Goal: Task Accomplishment & Management: Use online tool/utility

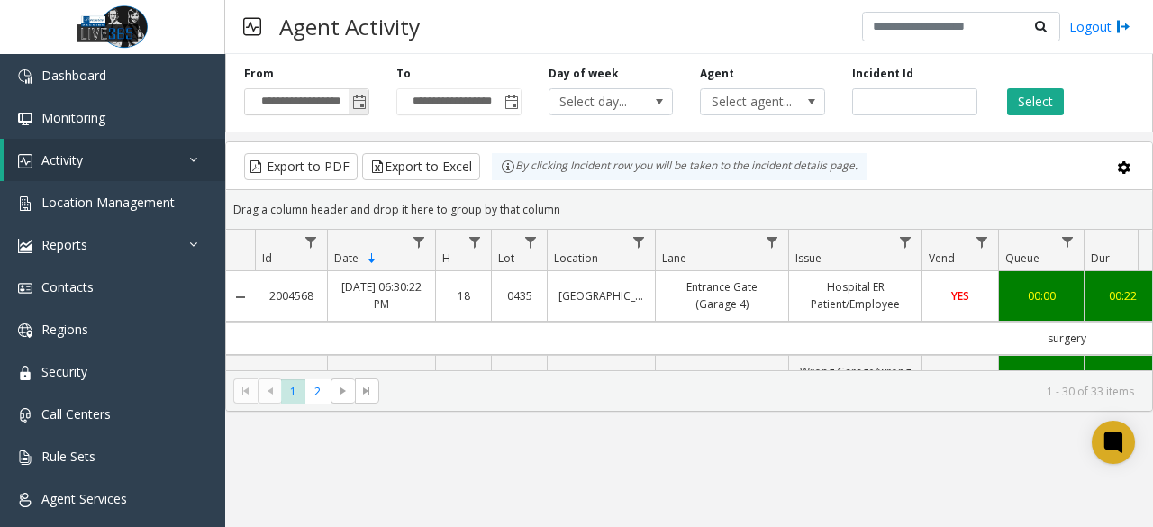
click at [360, 92] on span "Toggle popup" at bounding box center [359, 101] width 20 height 29
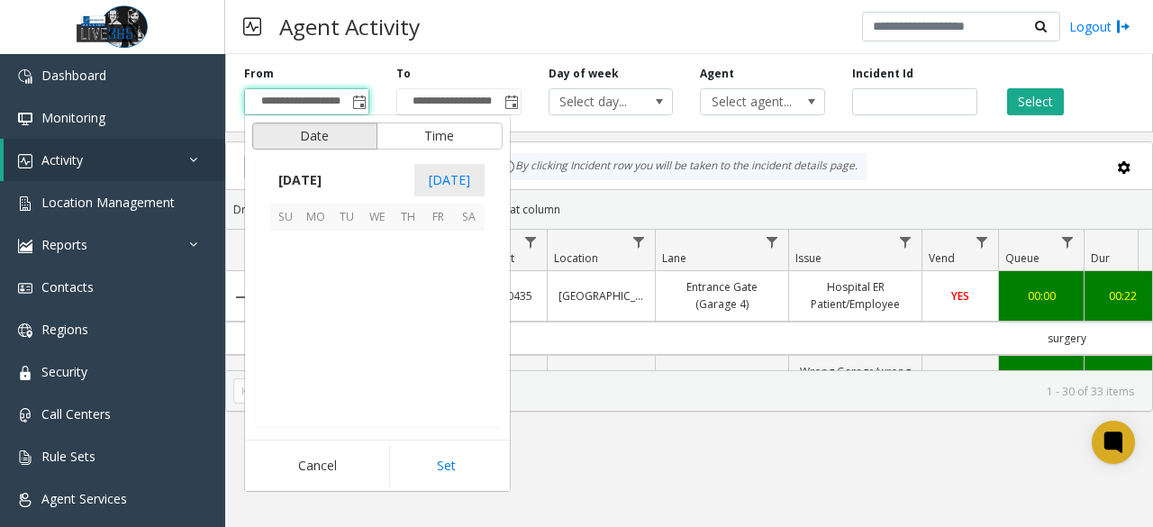
scroll to position [323166, 0]
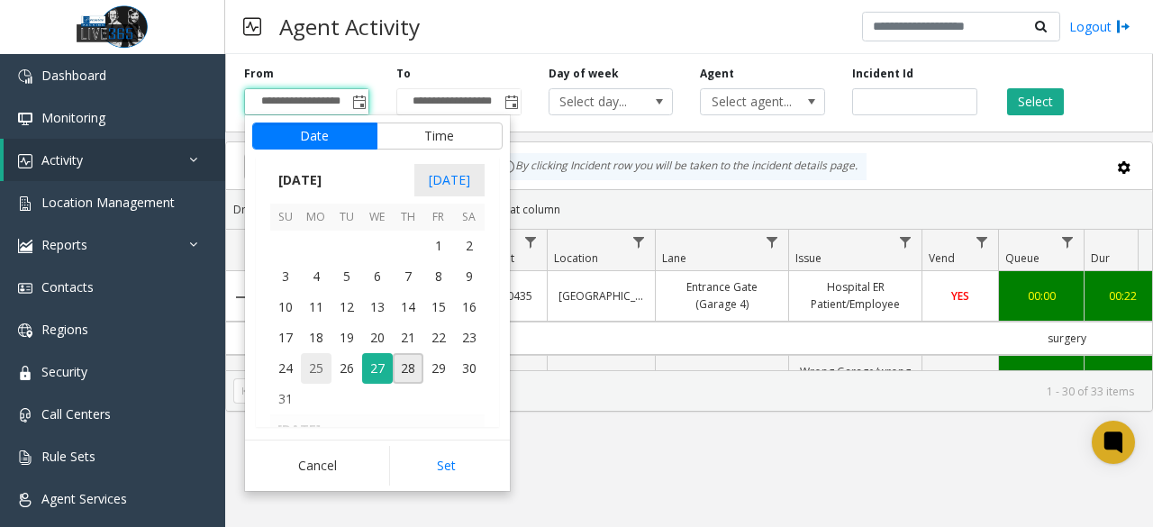
click at [308, 367] on span "25" at bounding box center [316, 368] width 31 height 31
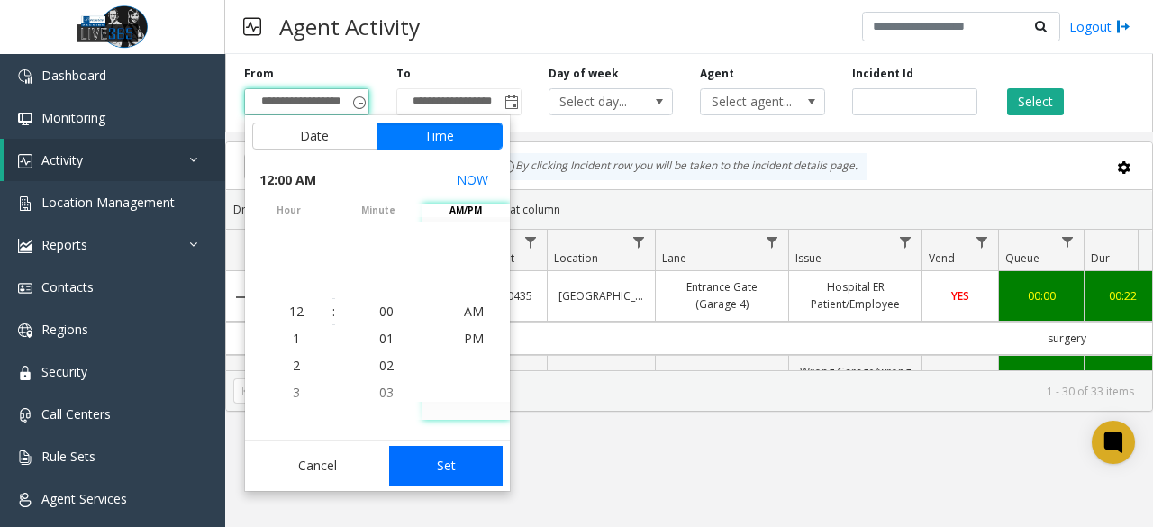
click at [439, 453] on button "Set" at bounding box center [446, 466] width 114 height 40
type input "**********"
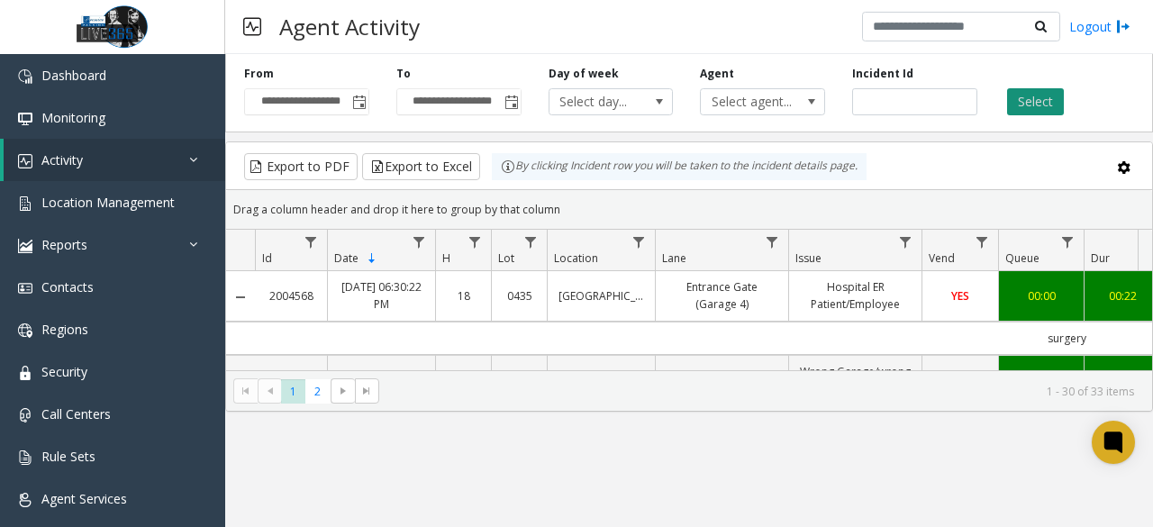
click at [1041, 96] on button "Select" at bounding box center [1035, 101] width 57 height 27
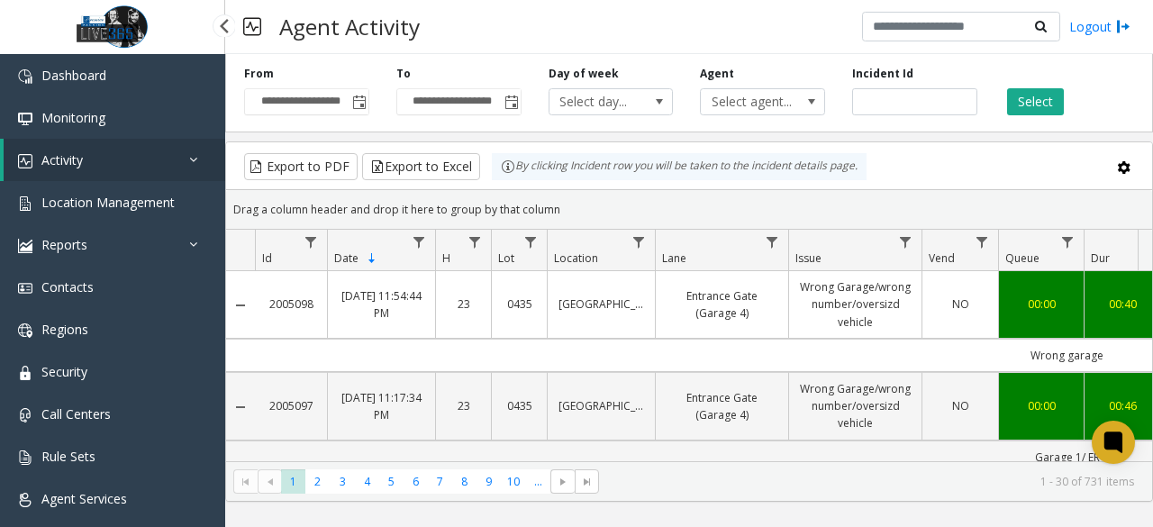
click at [196, 154] on icon at bounding box center [198, 159] width 18 height 13
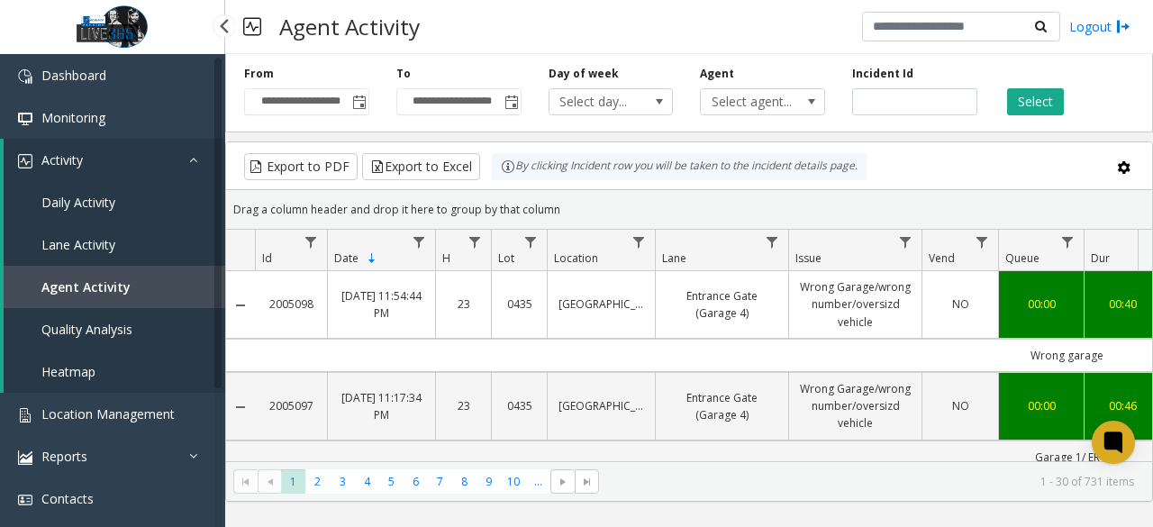
click at [123, 201] on link "Daily Activity" at bounding box center [115, 202] width 222 height 42
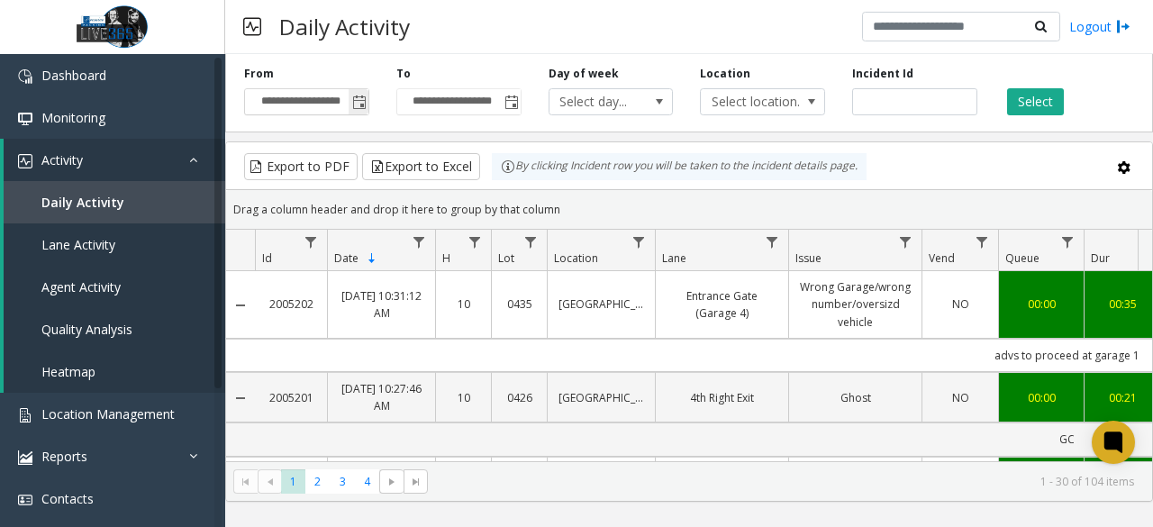
click at [360, 100] on span "Toggle popup" at bounding box center [359, 103] width 14 height 14
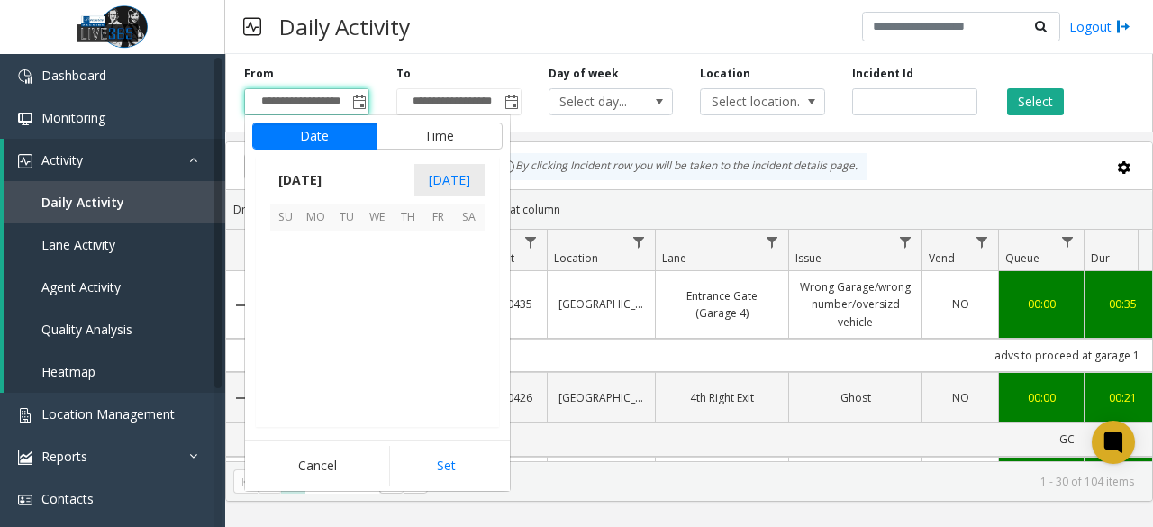
scroll to position [323166, 0]
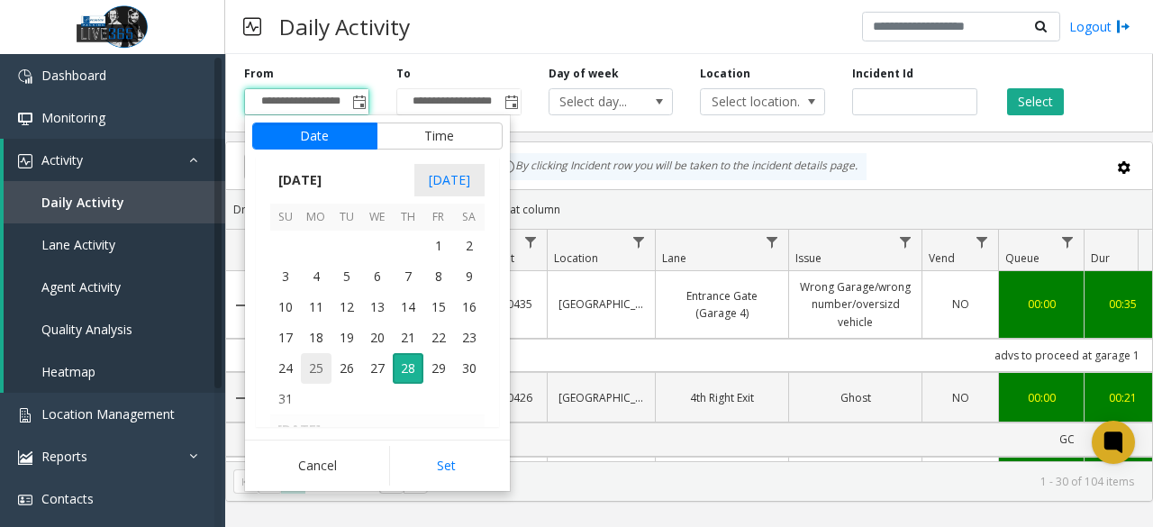
click at [314, 373] on span "25" at bounding box center [316, 368] width 31 height 31
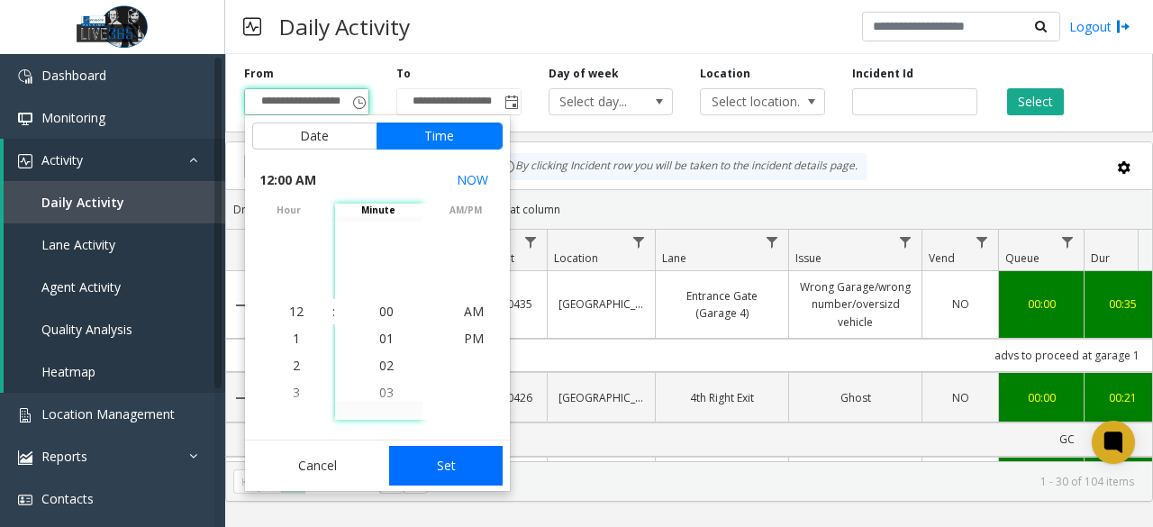
click at [469, 469] on button "Set" at bounding box center [446, 466] width 114 height 40
type input "**********"
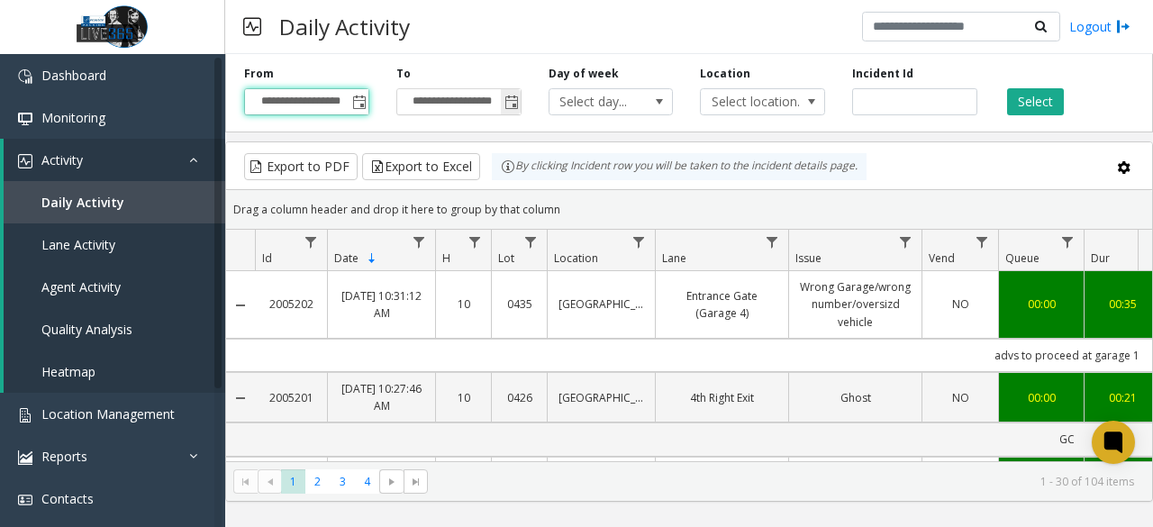
click at [514, 100] on span "Toggle popup" at bounding box center [512, 103] width 14 height 14
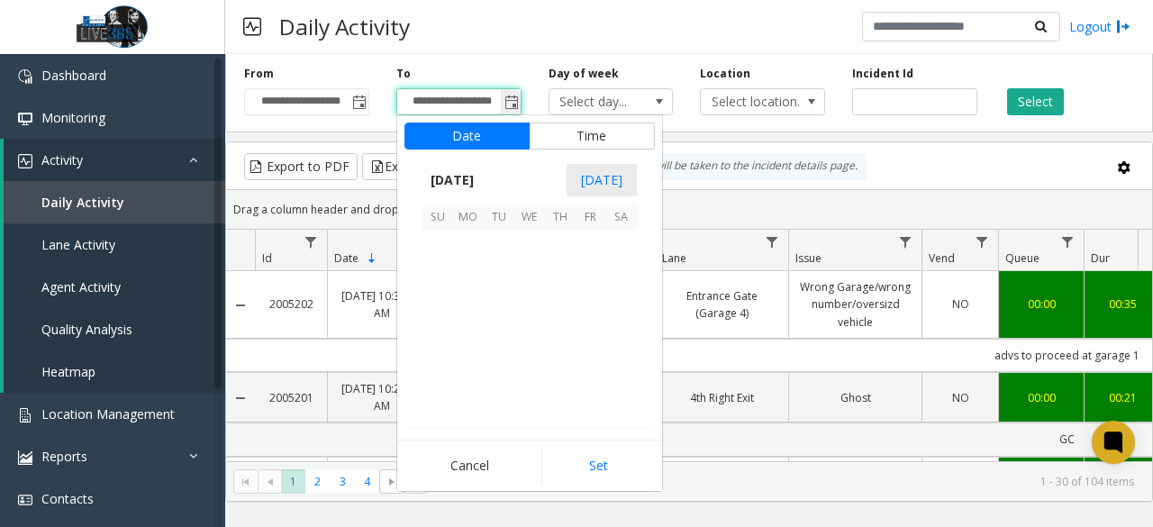
scroll to position [27, 0]
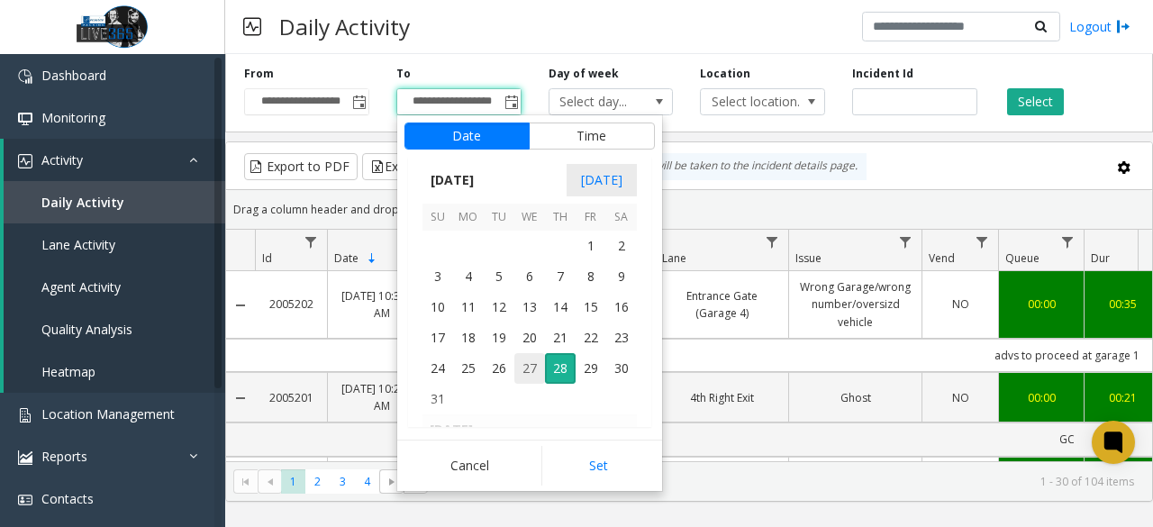
click at [527, 367] on span "27" at bounding box center [529, 368] width 31 height 31
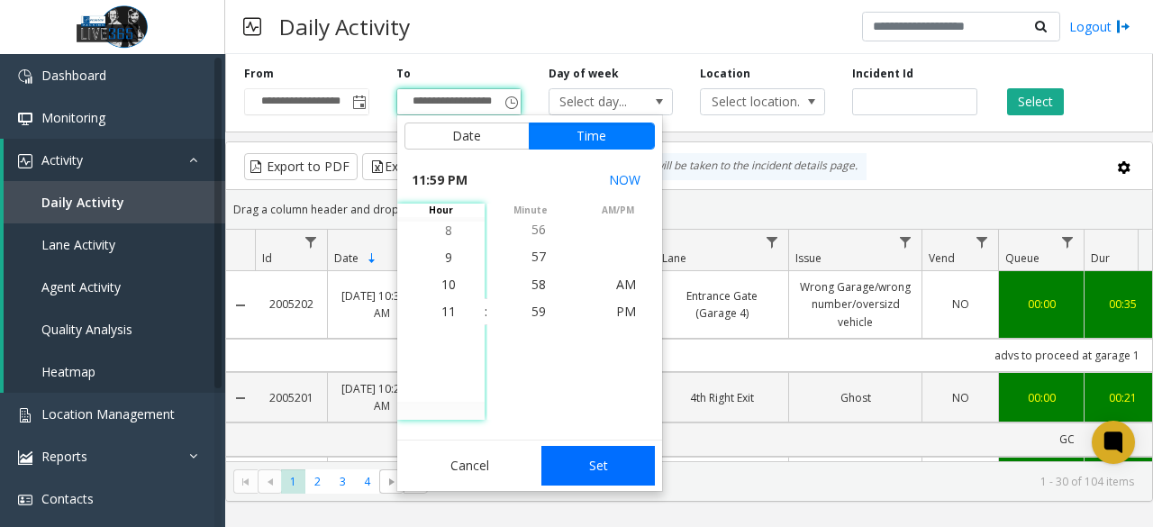
click at [606, 457] on button "Set" at bounding box center [599, 466] width 114 height 40
type input "**********"
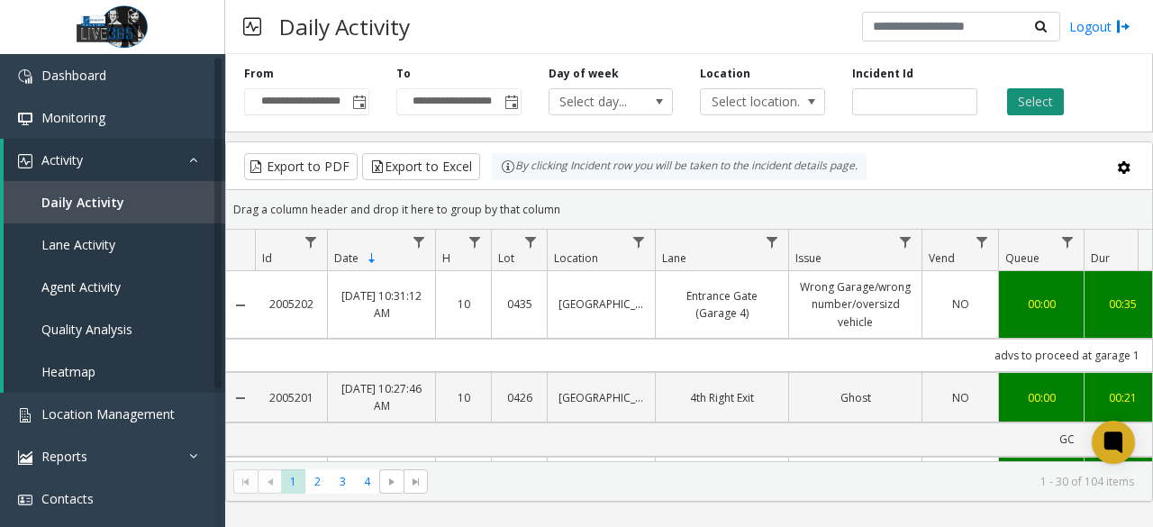
click at [1027, 102] on button "Select" at bounding box center [1035, 101] width 57 height 27
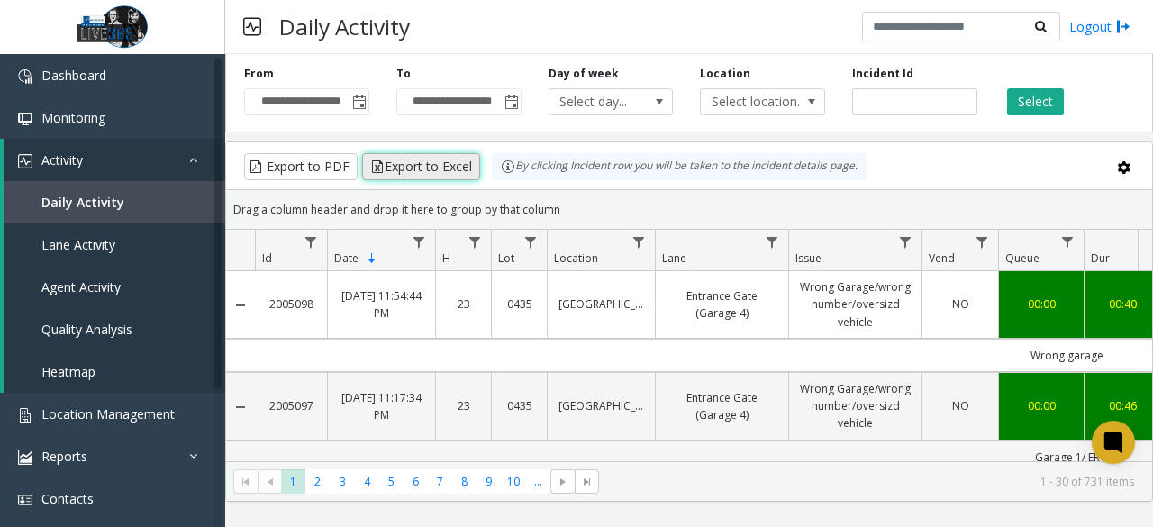
click at [452, 158] on button "Export to Excel" at bounding box center [421, 166] width 118 height 27
